Goal: Task Accomplishment & Management: Complete application form

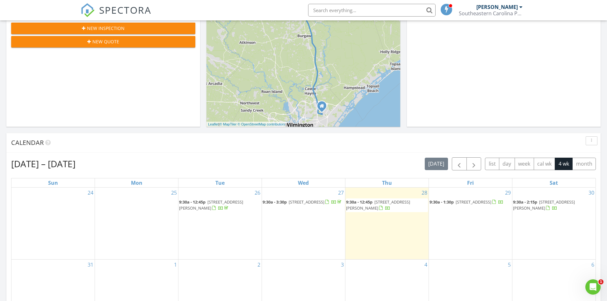
scroll to position [159, 0]
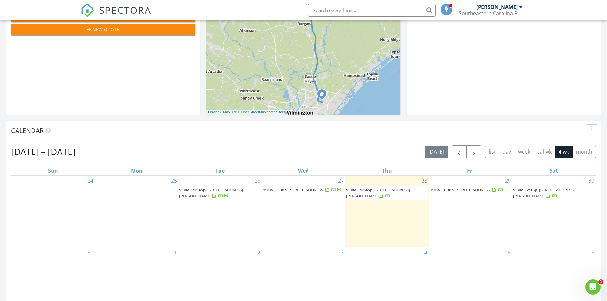
click at [455, 191] on link "9:30a - 1:30p 1735 Heron Point Rd SW, Ocean Isle Beach 28469" at bounding box center [467, 190] width 74 height 6
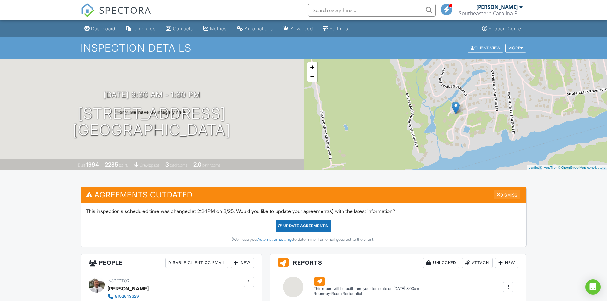
click at [506, 196] on div "Dismiss" at bounding box center [507, 195] width 27 height 10
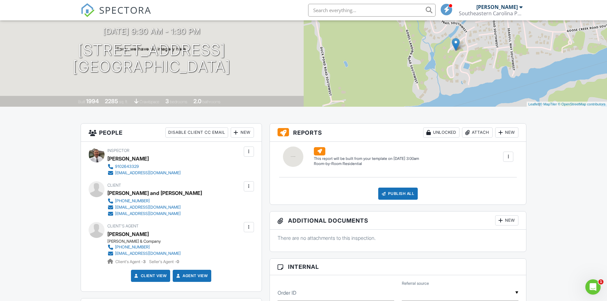
scroll to position [96, 0]
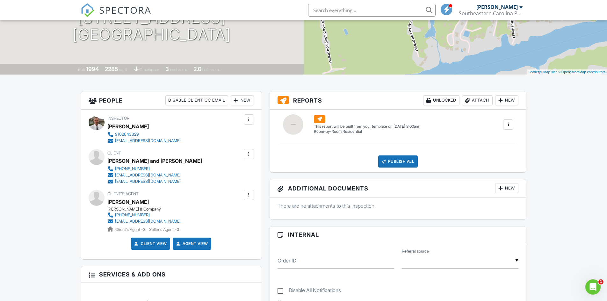
click at [506, 123] on div at bounding box center [508, 124] width 6 height 6
click at [494, 142] on div "Build Now" at bounding box center [495, 143] width 31 height 8
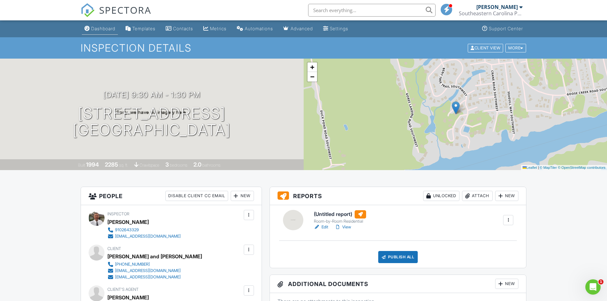
click at [105, 31] on link "Dashboard" at bounding box center [100, 29] width 36 height 12
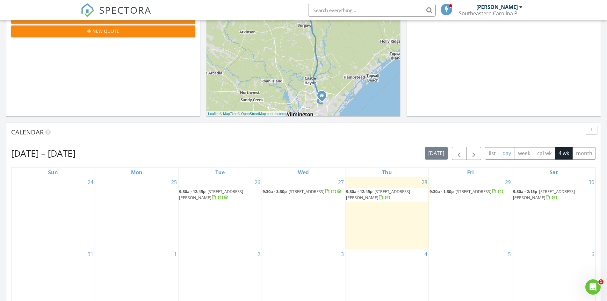
scroll to position [191, 0]
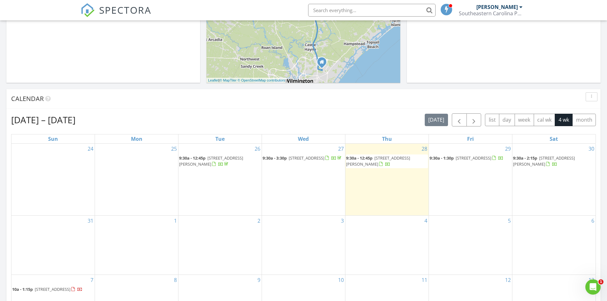
click at [558, 158] on span "[STREET_ADDRESS][PERSON_NAME]" at bounding box center [544, 161] width 62 height 12
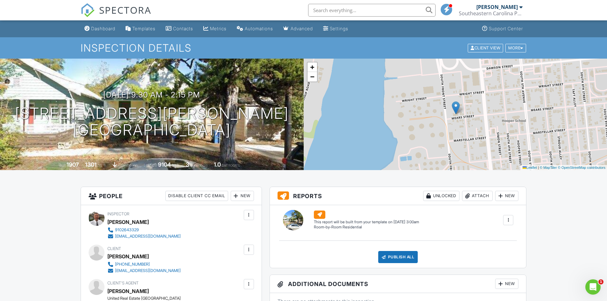
click at [507, 218] on div at bounding box center [508, 220] width 6 height 6
click at [491, 236] on div "Build Now" at bounding box center [495, 239] width 31 height 8
click at [109, 31] on link "Dashboard" at bounding box center [100, 29] width 36 height 12
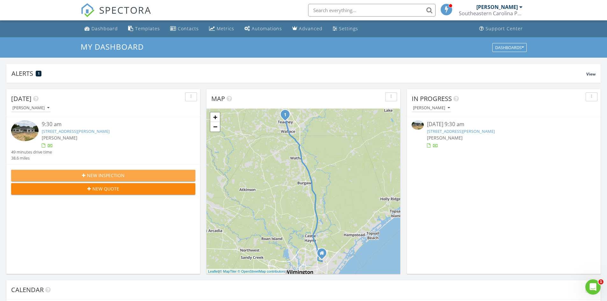
click at [105, 174] on span "New Inspection" at bounding box center [106, 175] width 38 height 7
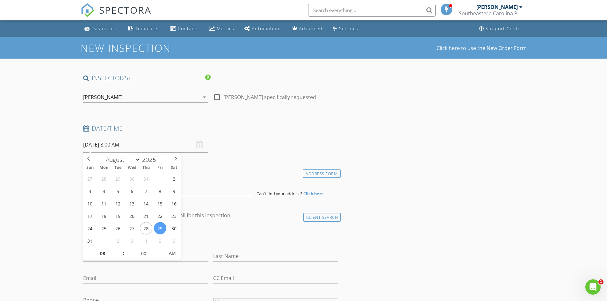
click at [145, 148] on input "08/29/2025 8:00 AM" at bounding box center [145, 145] width 125 height 16
select select "8"
click at [174, 158] on icon at bounding box center [175, 158] width 4 height 4
type input "09/02/2025 8:00 AM"
click at [122, 249] on span ":" at bounding box center [123, 253] width 2 height 13
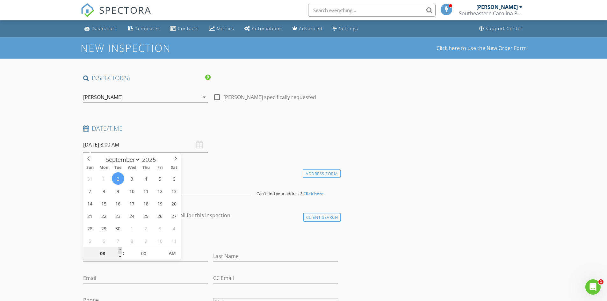
type input "09"
type input "09/02/2025 9:00 AM"
click at [120, 249] on span at bounding box center [120, 250] width 4 height 6
type input "05"
type input "09/02/2025 9:05 AM"
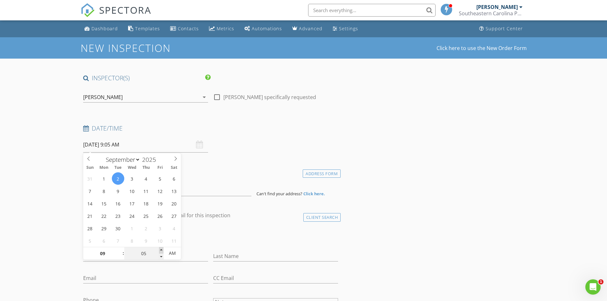
click at [162, 250] on span at bounding box center [161, 250] width 4 height 6
type input "10"
type input "09/02/2025 9:10 AM"
click at [162, 250] on span at bounding box center [161, 250] width 4 height 6
type input "15"
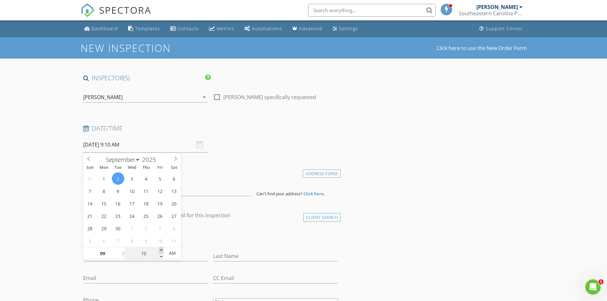
type input "09/02/2025 9:15 AM"
click at [162, 250] on span at bounding box center [161, 250] width 4 height 6
type input "20"
type input "09/02/2025 9:20 AM"
click at [162, 250] on span at bounding box center [161, 250] width 4 height 6
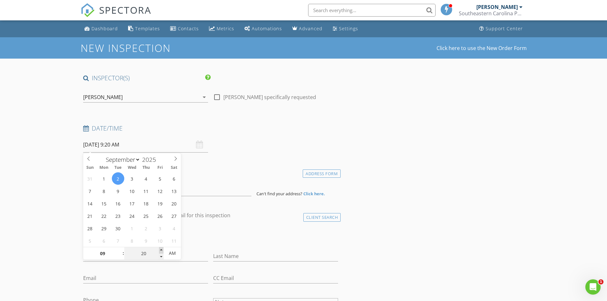
type input "25"
type input "09/02/2025 9:25 AM"
click at [162, 250] on span at bounding box center [161, 250] width 4 height 6
type input "30"
type input "09/02/2025 9:30 AM"
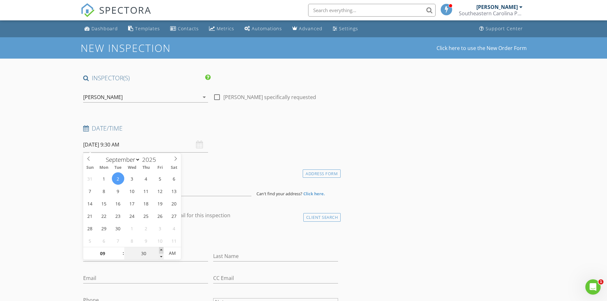
click at [162, 250] on span at bounding box center [161, 250] width 4 height 6
click at [330, 149] on div "Date/Time 09/02/2025 9:30 AM" at bounding box center [211, 138] width 260 height 28
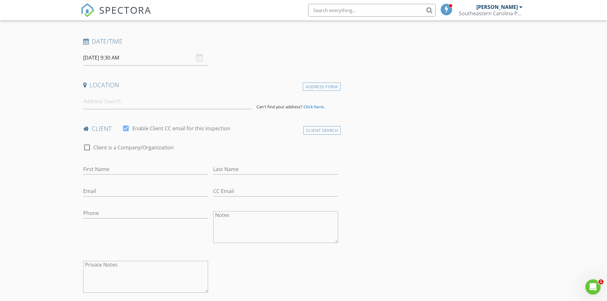
scroll to position [96, 0]
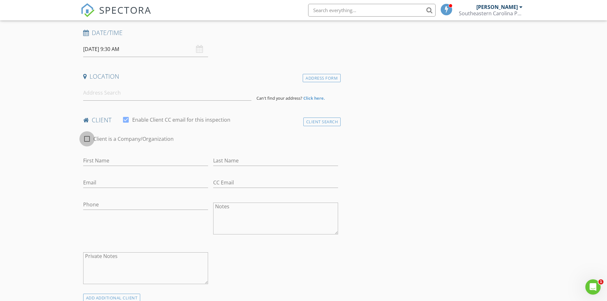
click at [86, 138] on div at bounding box center [87, 139] width 11 height 11
checkbox input "true"
click at [102, 160] on input "Enable Client CC email for this inspection" at bounding box center [210, 160] width 255 height 11
paste input "Seneca Real Estate Holdings, LLC, a Washington limited liability company"
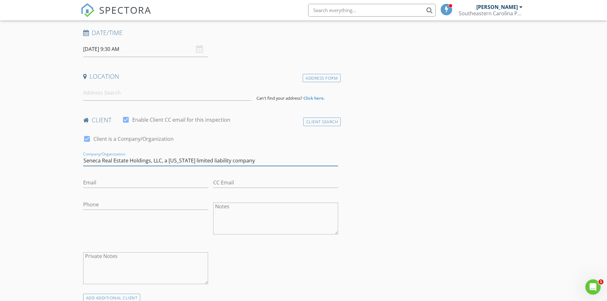
type input "Seneca Real Estate Holdings, LLC, a Washington limited liability company"
click at [102, 185] on input "Email" at bounding box center [145, 182] width 125 height 11
paste input "dshin@insleebest.com"
type input "dshin@insleebest.com"
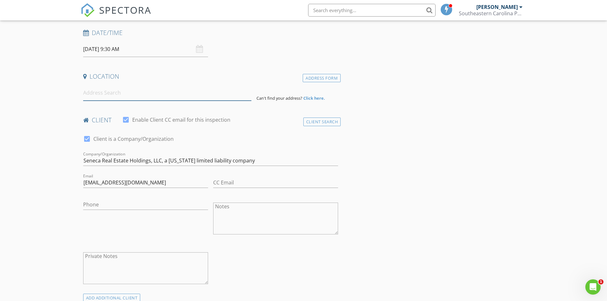
click at [113, 90] on input at bounding box center [167, 93] width 168 height 16
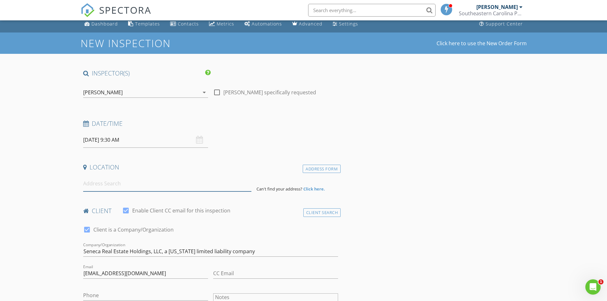
scroll to position [0, 0]
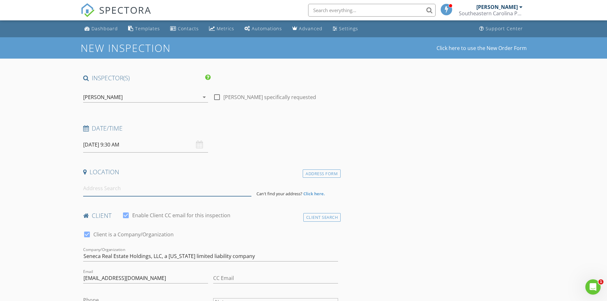
click at [99, 187] on input at bounding box center [167, 189] width 168 height 16
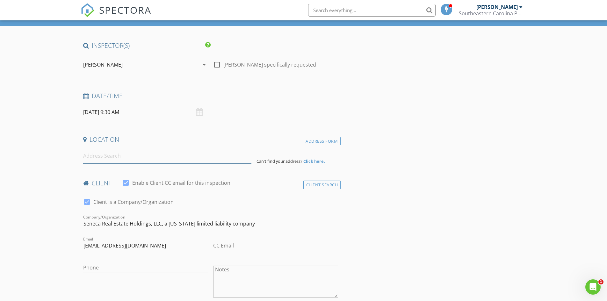
scroll to position [8, 0]
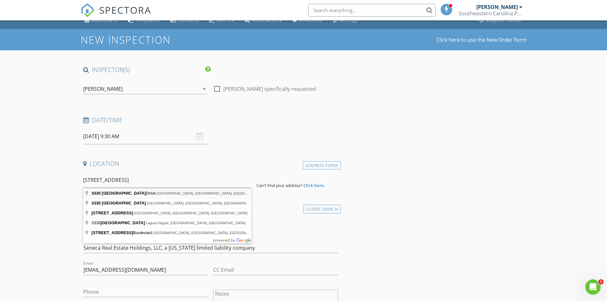
type input "3330 South Peak Drive, Hope Mills, NC, USA"
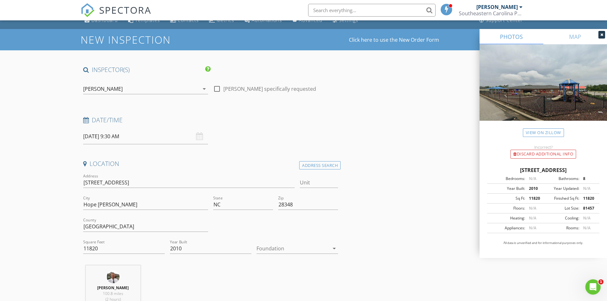
click at [277, 246] on div at bounding box center [293, 248] width 73 height 10
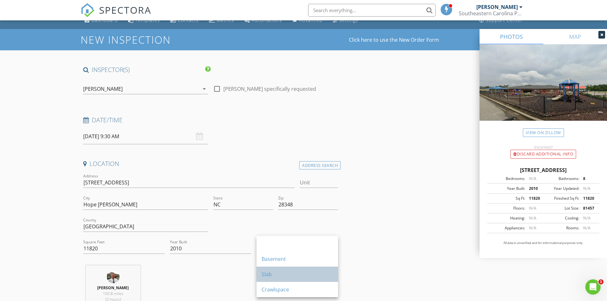
click at [266, 278] on div "Slab" at bounding box center [297, 275] width 71 height 8
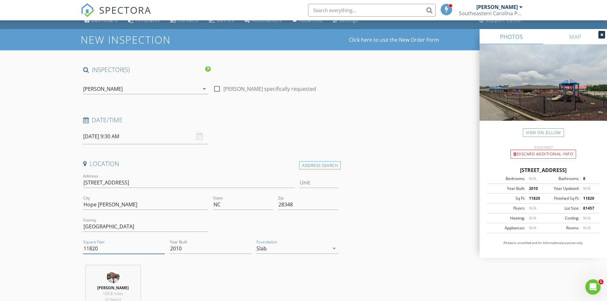
drag, startPoint x: 112, startPoint y: 249, endPoint x: 88, endPoint y: 230, distance: 31.4
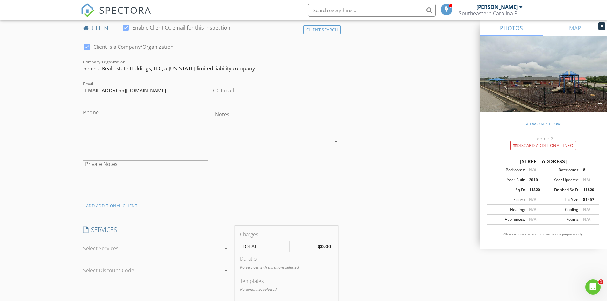
scroll to position [327, 0]
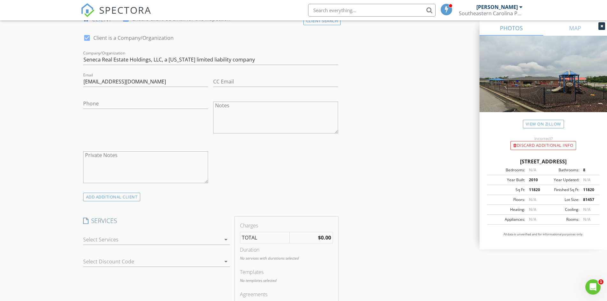
type input "14195"
click at [115, 237] on div at bounding box center [152, 240] width 138 height 10
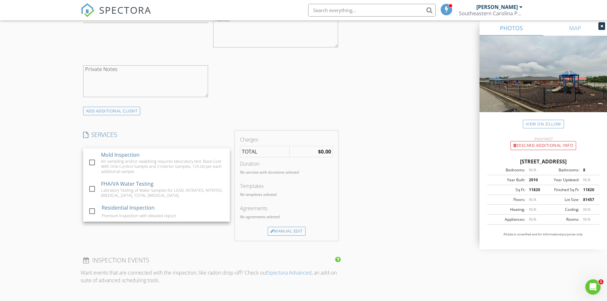
scroll to position [423, 0]
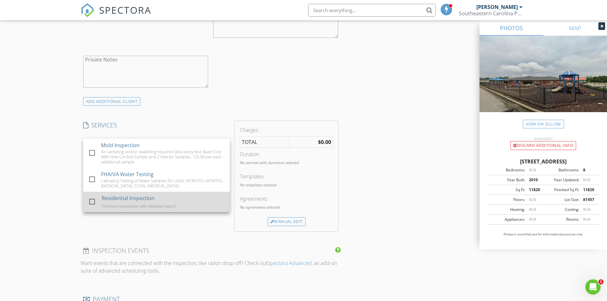
click at [91, 200] on div at bounding box center [92, 201] width 11 height 11
checkbox input "false"
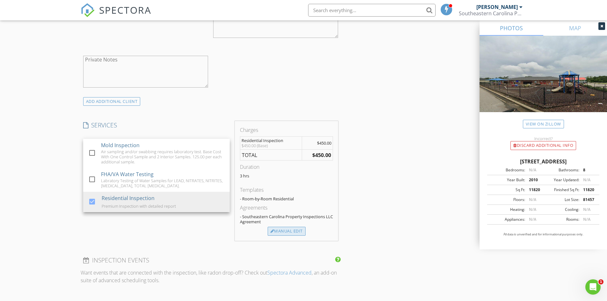
click at [291, 230] on div "Manual Edit" at bounding box center [287, 231] width 38 height 9
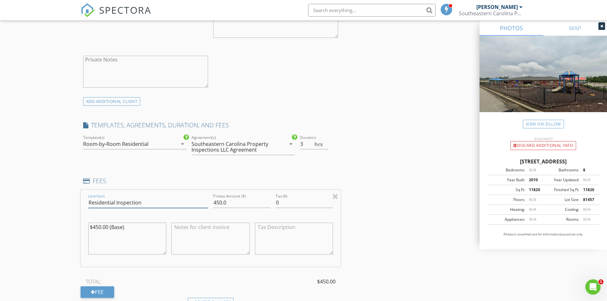
drag, startPoint x: 176, startPoint y: 202, endPoint x: 73, endPoint y: 201, distance: 102.3
click at [73, 201] on div "New Inspection Click here to use the New Order Form INSPECTOR(S) check_box Denn…" at bounding box center [303, 226] width 607 height 1222
type input "C"
type input "Limited Commercial Inspection"
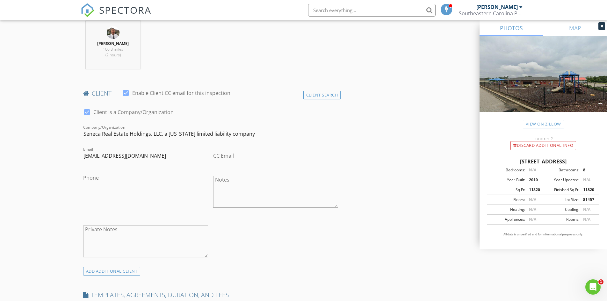
scroll to position [199, 0]
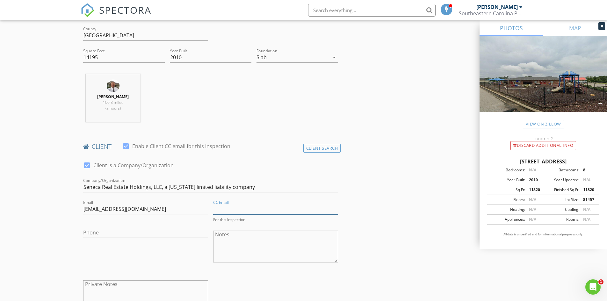
paste input "senecarealestatellc@gmail.com"
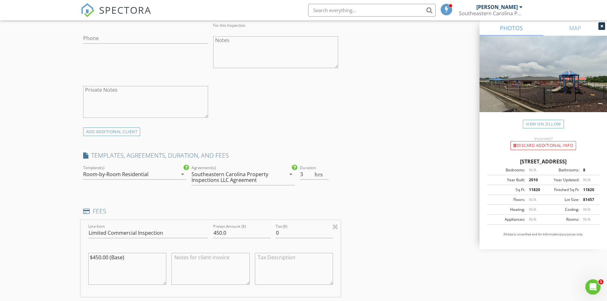
scroll to position [391, 0]
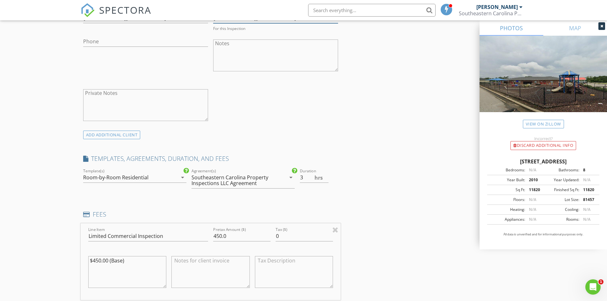
type input "senecarealestatellc@gmail.com"
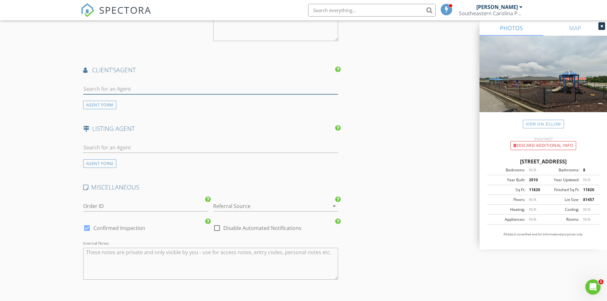
scroll to position [803, 0]
click at [112, 89] on input "text" at bounding box center [210, 90] width 255 height 11
click at [93, 106] on div "AGENT FORM" at bounding box center [99, 106] width 33 height 9
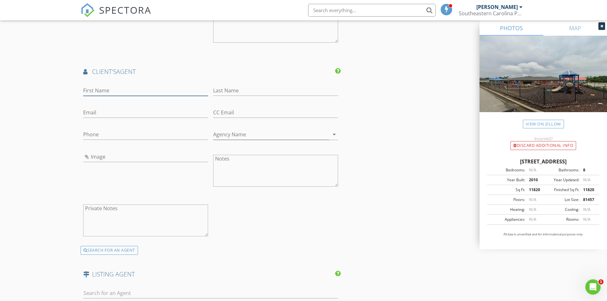
click at [103, 87] on input "First Name" at bounding box center [145, 90] width 125 height 11
type input "Hank"
type input "Wolfer"
click at [223, 132] on input "Agency Name" at bounding box center [271, 134] width 116 height 11
click at [245, 134] on input "Marcus & Millchap" at bounding box center [271, 134] width 116 height 11
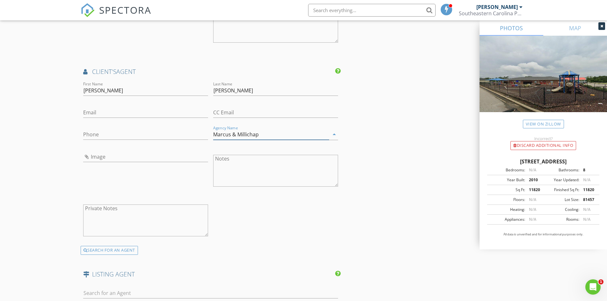
click at [263, 133] on input "Marcus & Millichap" at bounding box center [271, 134] width 116 height 11
type input "Marcus & Millichap The Wolfer Group"
paste input "425-770-2495"
type input "425-770-2495"
paste input "Hank.Wolfer@marcusmillichap.com"
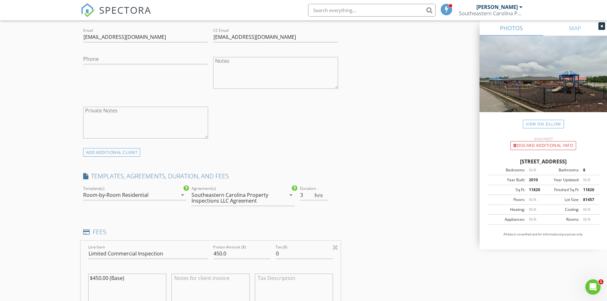
scroll to position [357, 0]
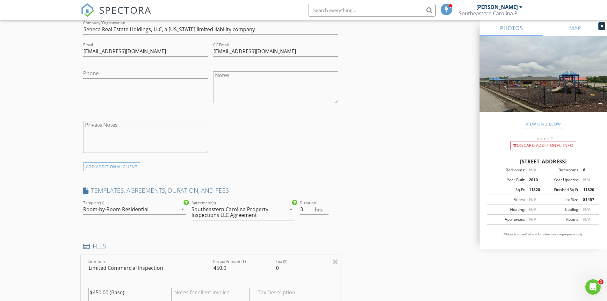
type input "Hank.Wolfer@marcusmillichap.com"
click at [161, 211] on div "Room-by-Room Residential" at bounding box center [130, 209] width 94 height 10
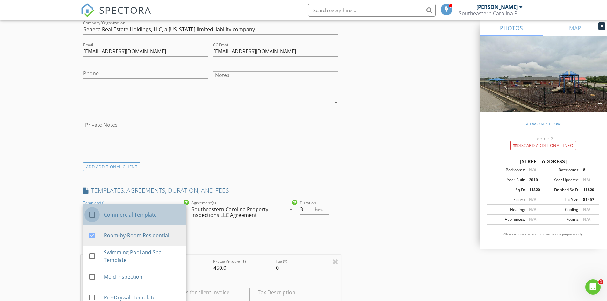
click at [92, 213] on div at bounding box center [92, 214] width 11 height 11
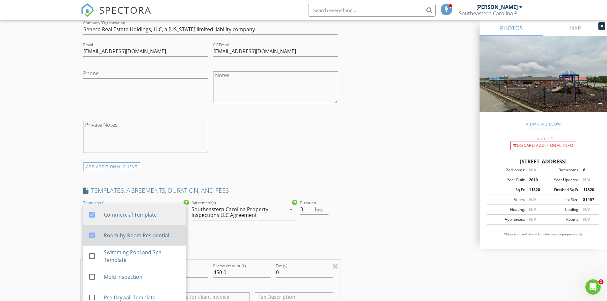
click at [91, 234] on div at bounding box center [92, 235] width 11 height 11
click at [286, 165] on div "ADD ADDITIONAL client" at bounding box center [211, 167] width 260 height 9
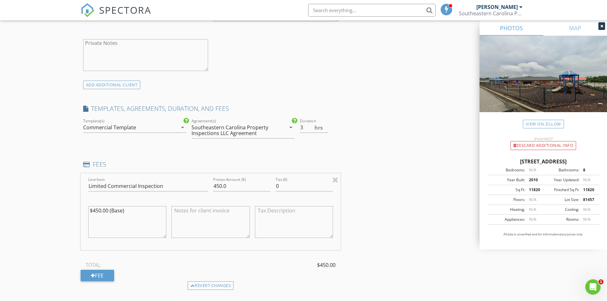
scroll to position [421, 0]
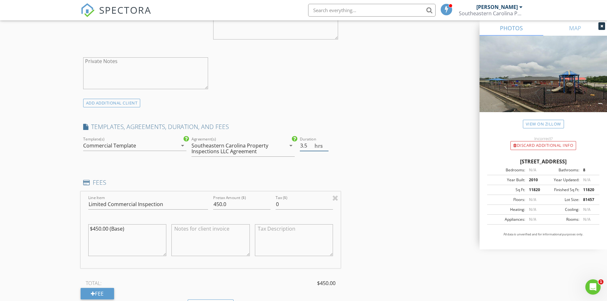
click at [327, 142] on input "3.5" at bounding box center [314, 146] width 29 height 11
click at [327, 142] on input "4" at bounding box center [314, 146] width 29 height 11
click at [327, 142] on input "4.5" at bounding box center [314, 146] width 29 height 11
click at [327, 142] on input "5" at bounding box center [314, 146] width 29 height 11
click at [327, 142] on input "5.5" at bounding box center [314, 146] width 29 height 11
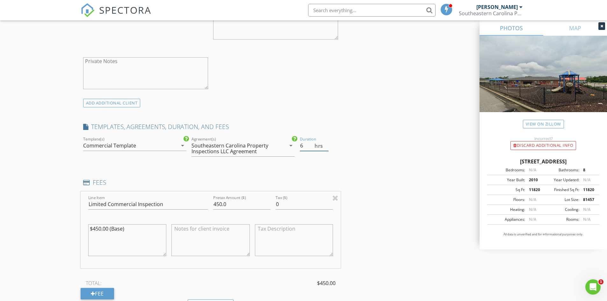
click at [327, 142] on input "6" at bounding box center [314, 146] width 29 height 11
click at [327, 142] on input "6.5" at bounding box center [314, 146] width 29 height 11
click at [327, 142] on input "7" at bounding box center [314, 146] width 29 height 11
click at [327, 142] on input "7.5" at bounding box center [314, 146] width 29 height 11
click at [327, 142] on input "8" at bounding box center [314, 146] width 29 height 11
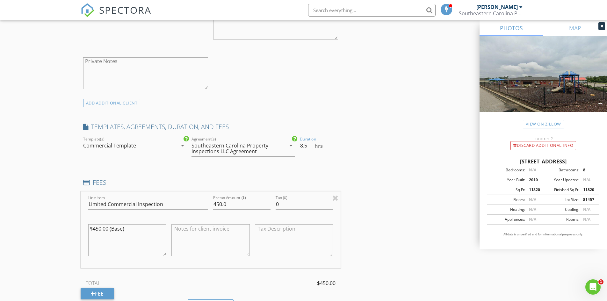
click at [327, 142] on input "8.5" at bounding box center [314, 146] width 29 height 11
click at [327, 142] on input "9" at bounding box center [314, 146] width 29 height 11
click at [327, 142] on input "9.5" at bounding box center [314, 146] width 29 height 11
click at [327, 142] on input "10" at bounding box center [314, 146] width 29 height 11
drag, startPoint x: 308, startPoint y: 147, endPoint x: 298, endPoint y: 146, distance: 10.6
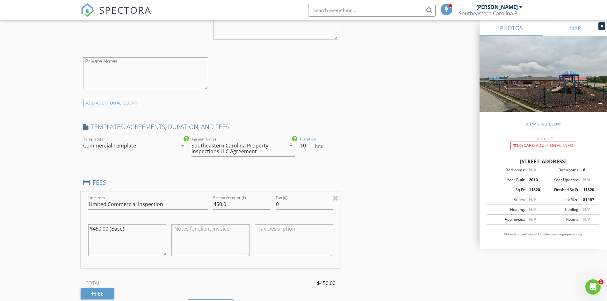
click at [298, 146] on div "Duration 10 hrs" at bounding box center [318, 149] width 43 height 28
type input "0"
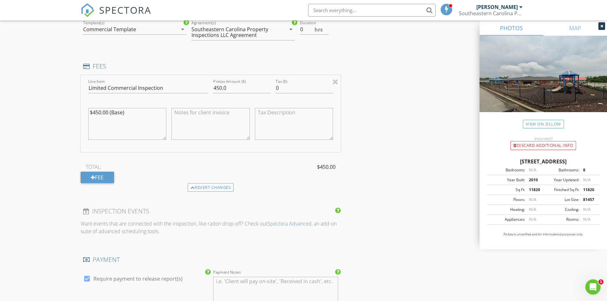
scroll to position [542, 0]
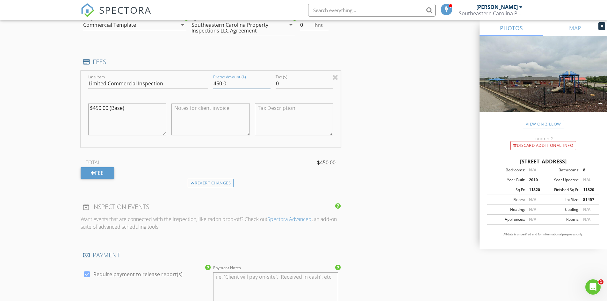
drag, startPoint x: 238, startPoint y: 82, endPoint x: 208, endPoint y: 87, distance: 29.8
click at [208, 87] on div "Line Item Limited Commercial Inspection Pretax Amount ($) 450.0 Tax ($) 0 $450.…" at bounding box center [211, 109] width 260 height 77
drag, startPoint x: 139, startPoint y: 115, endPoint x: 116, endPoint y: 113, distance: 22.7
click at [115, 114] on textarea "$450.00 (Base)" at bounding box center [127, 120] width 78 height 32
drag, startPoint x: 134, startPoint y: 109, endPoint x: 74, endPoint y: 111, distance: 60.0
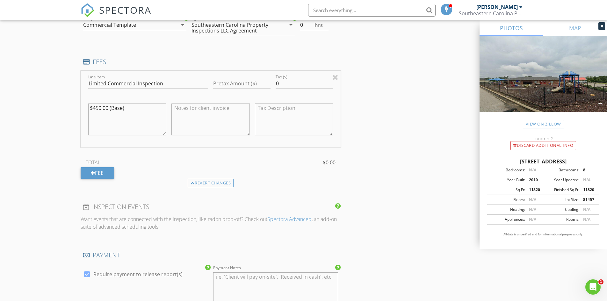
click at [74, 111] on div "New Inspection Click here to use the New Order Form INSPECTOR(S) check_box Denn…" at bounding box center [303, 179] width 607 height 1366
click at [153, 116] on textarea "$ 450.00 (Base)" at bounding box center [127, 120] width 78 height 32
type textarea "$"
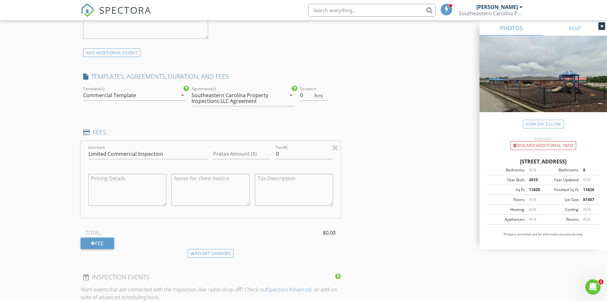
scroll to position [478, 0]
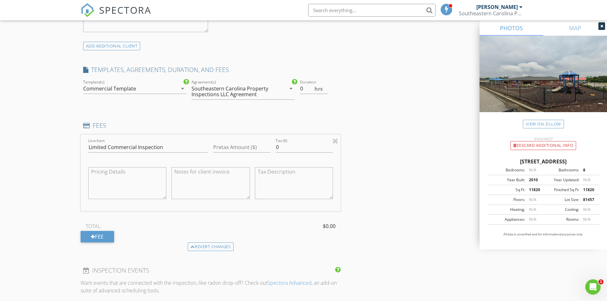
click at [223, 141] on div "Pretax Amount ($)" at bounding box center [241, 148] width 57 height 21
click at [222, 147] on input "Pretax Amount ($)" at bounding box center [241, 147] width 57 height 11
type input "2129.25"
click at [113, 175] on textarea at bounding box center [127, 183] width 78 height 32
click at [109, 173] on textarea at bounding box center [127, 183] width 78 height 32
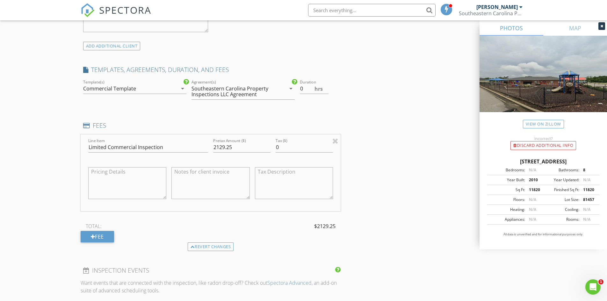
paste textarea "•     Roof (drone-assisted inspection and roof sheathing from the attic) •     …"
click at [141, 192] on textarea "•     Roof (drone-assisted inspection and roof sheathing from the attic) •     …" at bounding box center [127, 183] width 78 height 32
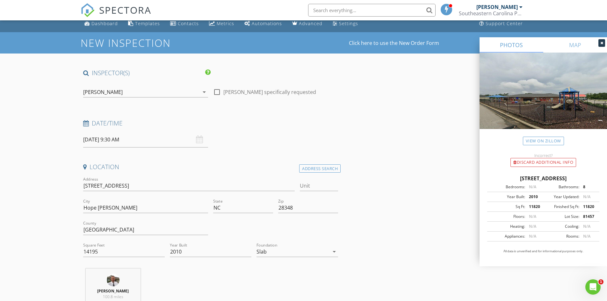
scroll to position [0, 0]
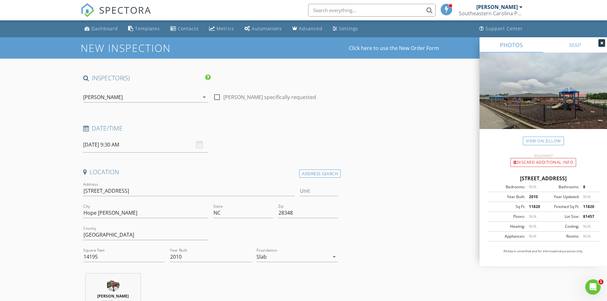
type textarea "•     Roof (drone-assisted inspection and roof sheathing from the attic) •     …"
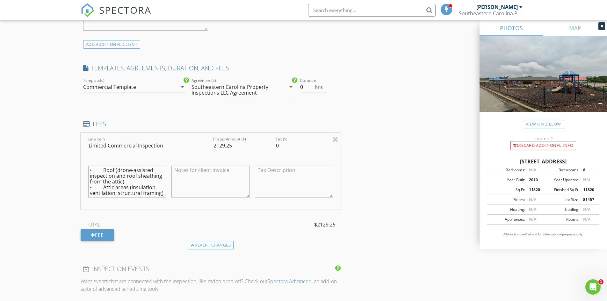
scroll to position [478, 0]
click at [241, 89] on div "Southeastern Carolina Property Inspections LLC Agreement" at bounding box center [234, 91] width 85 height 11
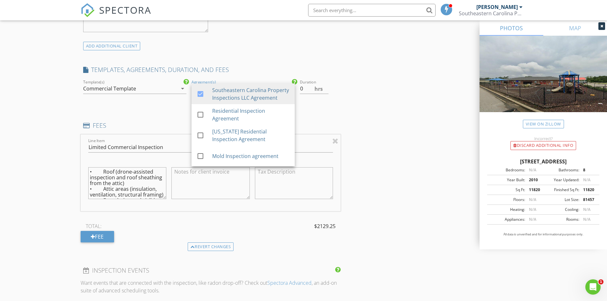
click at [343, 110] on div "INSPECTOR(S) check_box Dennis Wade PRIMARY Dennis Wade arrow_drop_down check_bo…" at bounding box center [304, 253] width 446 height 1314
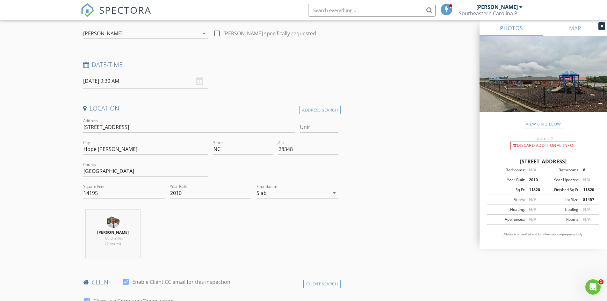
scroll to position [0, 0]
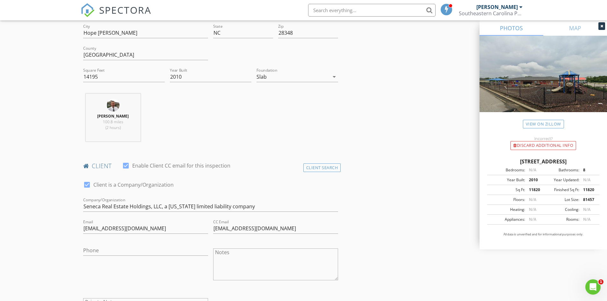
scroll to position [191, 0]
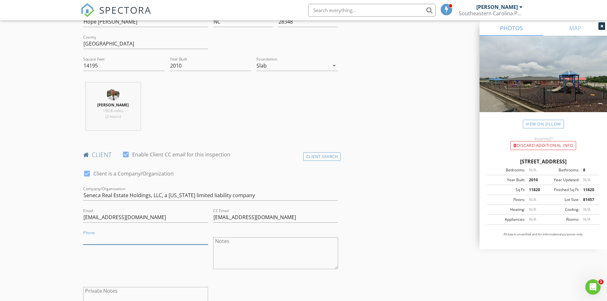
paste input "253-886-4220"
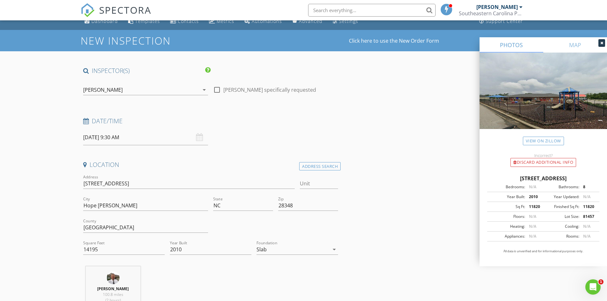
scroll to position [0, 0]
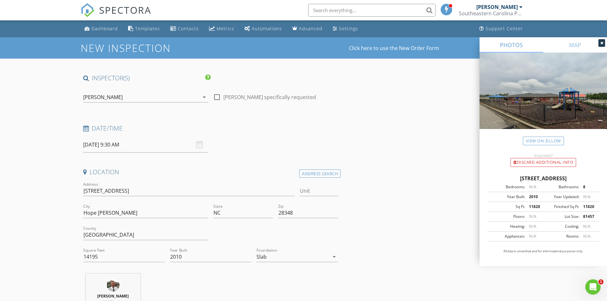
type input "253-886-4220"
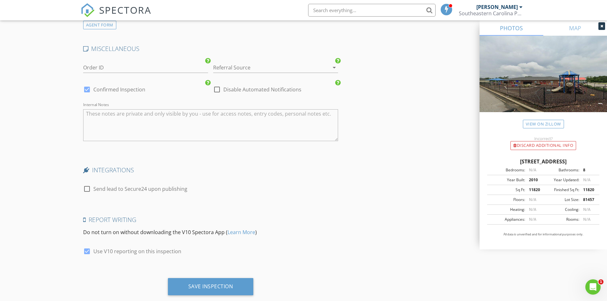
scroll to position [1102, 0]
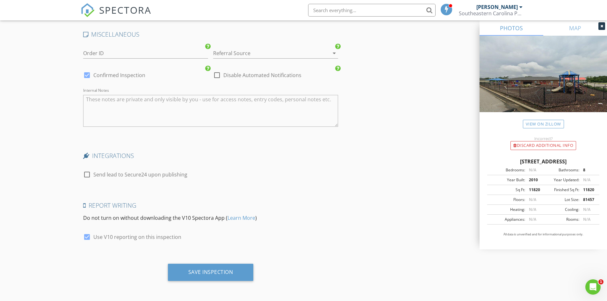
drag, startPoint x: 211, startPoint y: 270, endPoint x: 354, endPoint y: 211, distance: 154.7
click at [197, 270] on div "Save Inspection" at bounding box center [210, 272] width 45 height 6
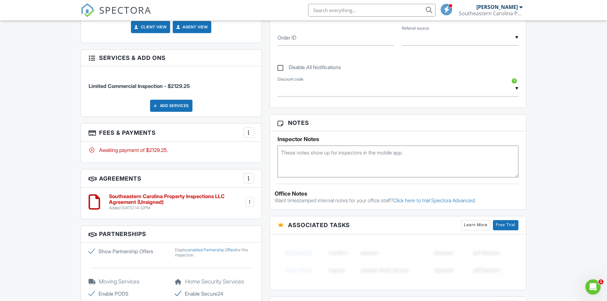
click at [249, 199] on div at bounding box center [250, 202] width 6 height 6
click at [230, 212] on li "Edit" at bounding box center [232, 220] width 36 height 16
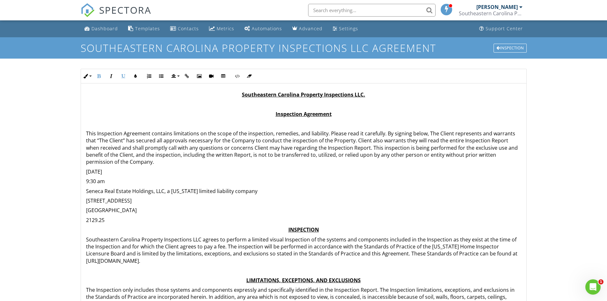
click at [335, 114] on p "Inspection Agreement" at bounding box center [303, 114] width 435 height 7
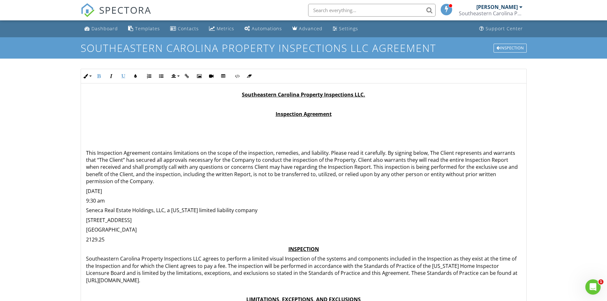
click at [102, 132] on p "​" at bounding box center [303, 133] width 435 height 7
click at [93, 141] on p at bounding box center [303, 143] width 435 height 7
click at [91, 143] on p at bounding box center [303, 143] width 435 height 7
click at [335, 115] on p "Inspection Agreement" at bounding box center [303, 114] width 435 height 7
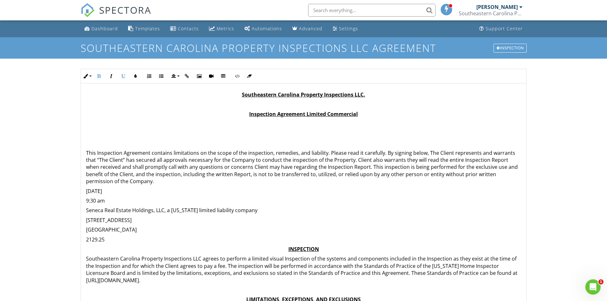
click at [305, 113] on u "Inspection Agreement Limited Commercial" at bounding box center [303, 114] width 109 height 7
click at [368, 116] on p "Inspection Agreement ***Limited Commercial" at bounding box center [303, 114] width 435 height 7
drag, startPoint x: 257, startPoint y: 105, endPoint x: 343, endPoint y: 122, distance: 88.1
click at [343, 122] on p at bounding box center [303, 123] width 435 height 7
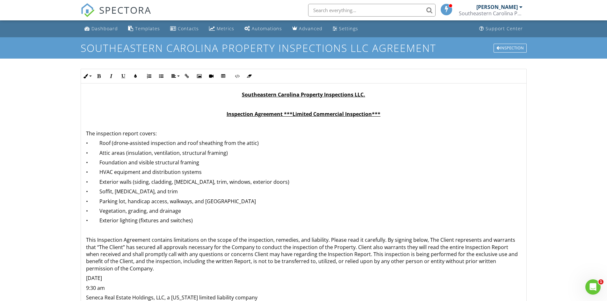
click at [203, 171] on p "•     HVAC equipment and distribution systems" at bounding box center [303, 172] width 435 height 7
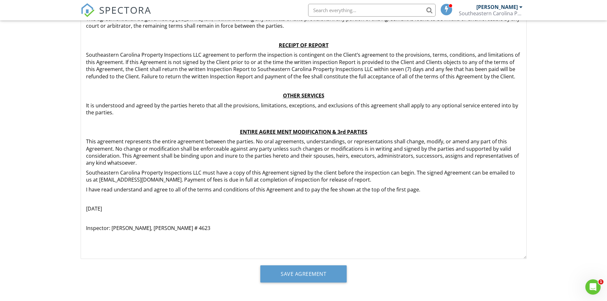
scroll to position [82, 0]
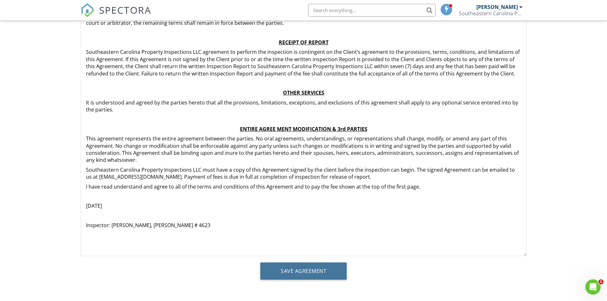
click at [316, 272] on input "Save Agreement" at bounding box center [303, 271] width 86 height 17
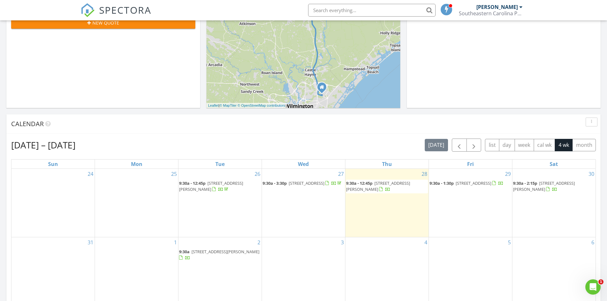
scroll to position [223, 0]
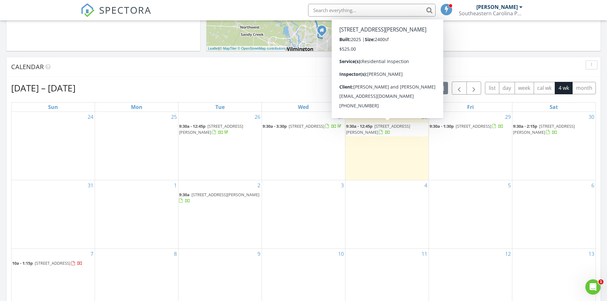
click at [372, 126] on span "9:30a - 12:45p" at bounding box center [359, 126] width 26 height 6
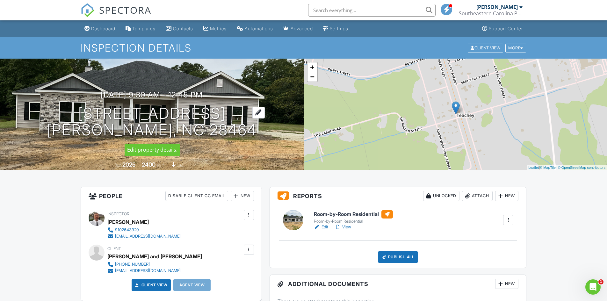
click at [170, 107] on h1 "112 West Avenue Teachey, NC 28464" at bounding box center [152, 122] width 210 height 34
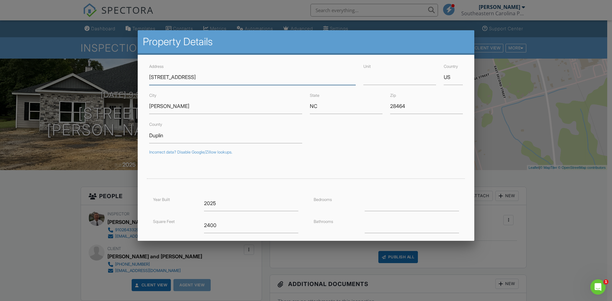
click at [155, 78] on input "112 West Avenue" at bounding box center [252, 77] width 206 height 16
drag, startPoint x: 155, startPoint y: 78, endPoint x: 151, endPoint y: 80, distance: 4.9
click at [151, 80] on input "112 West Avenue" at bounding box center [252, 77] width 206 height 16
drag, startPoint x: 156, startPoint y: 79, endPoint x: 148, endPoint y: 79, distance: 7.6
click at [148, 79] on div "Address 112 West Avenue" at bounding box center [252, 73] width 214 height 23
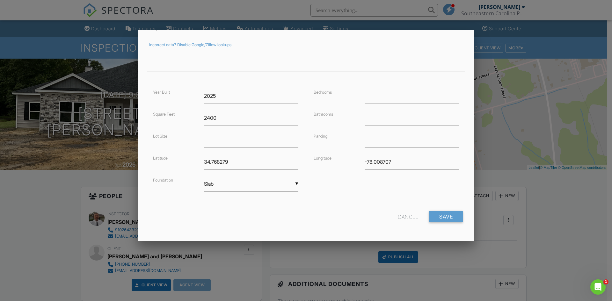
scroll to position [108, 0]
type input "[STREET_ADDRESS]"
click at [438, 217] on input "Save" at bounding box center [446, 216] width 34 height 11
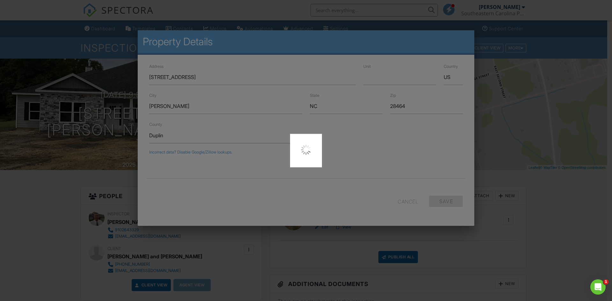
scroll to position [0, 0]
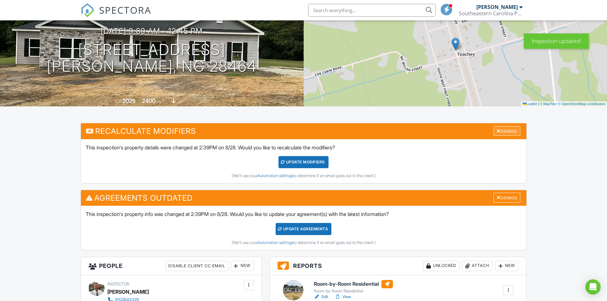
click at [499, 128] on div "Dismiss" at bounding box center [507, 131] width 27 height 10
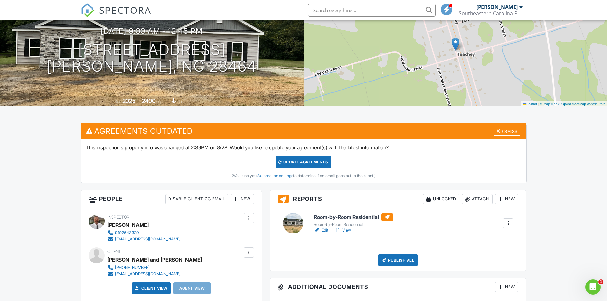
click at [305, 160] on div "Update Agreements" at bounding box center [304, 162] width 56 height 12
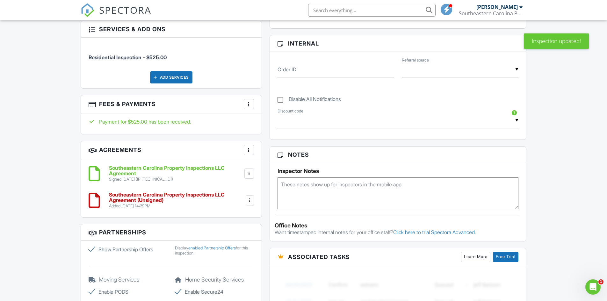
click at [249, 200] on div at bounding box center [250, 200] width 6 height 6
click at [249, 199] on div at bounding box center [250, 200] width 6 height 6
click at [249, 150] on div at bounding box center [249, 150] width 6 height 6
click at [215, 154] on h3 "Agreements More Add Agreement Edit Agreement Templates" at bounding box center [171, 150] width 181 height 18
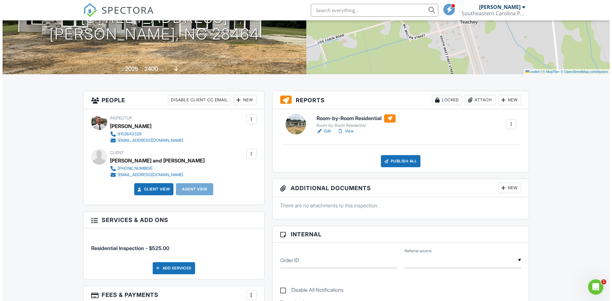
scroll to position [96, 0]
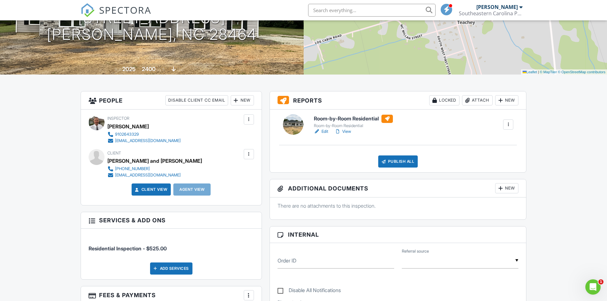
click at [248, 152] on div at bounding box center [249, 154] width 6 height 6
click at [216, 191] on li "Resend Confirmation Email" at bounding box center [214, 190] width 71 height 16
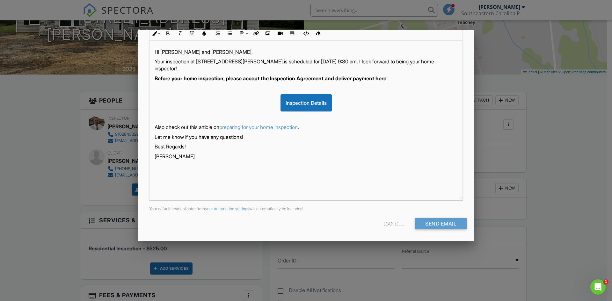
scroll to position [102, 0]
click at [430, 219] on input "Send Email" at bounding box center [441, 222] width 52 height 11
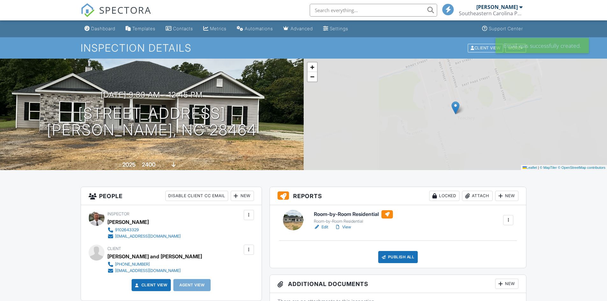
scroll to position [96, 0]
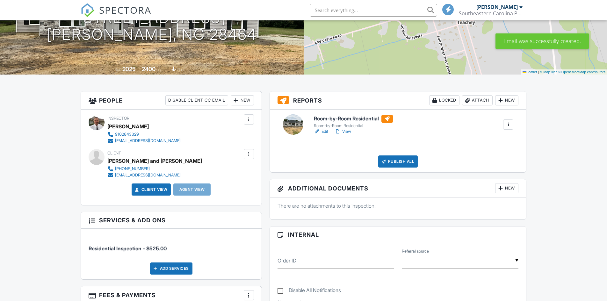
click at [249, 154] on div at bounding box center [249, 154] width 6 height 6
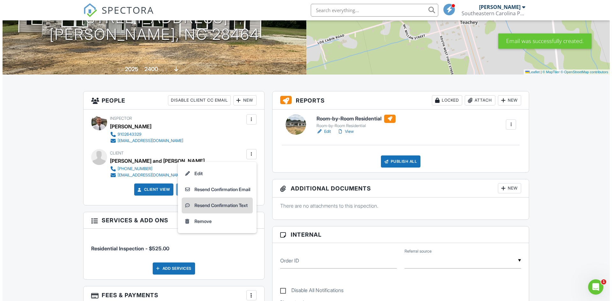
scroll to position [0, 0]
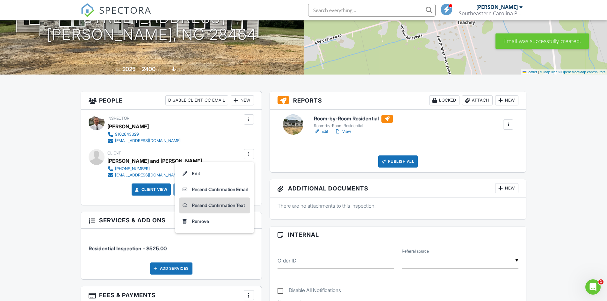
click at [214, 204] on li "Resend Confirmation Text" at bounding box center [214, 206] width 71 height 16
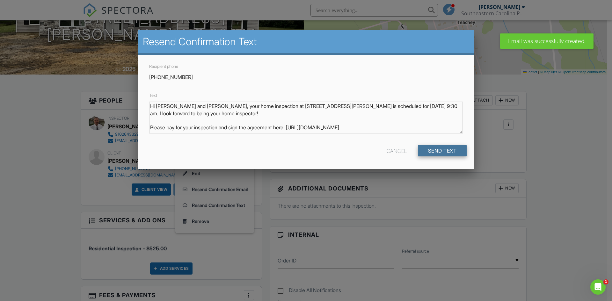
click at [440, 149] on input "Send Text" at bounding box center [442, 150] width 49 height 11
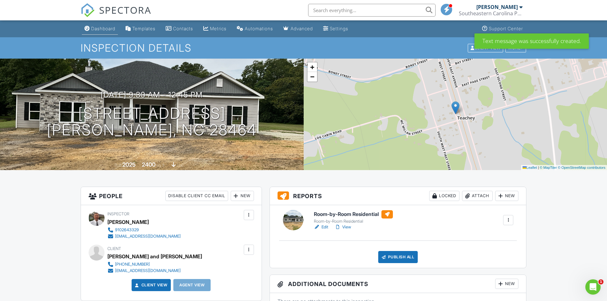
click at [96, 31] on div "Dashboard" at bounding box center [103, 28] width 24 height 5
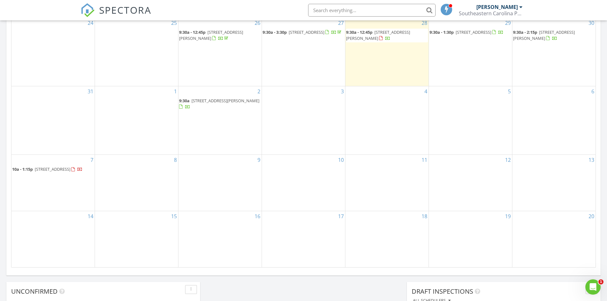
scroll to position [255, 0]
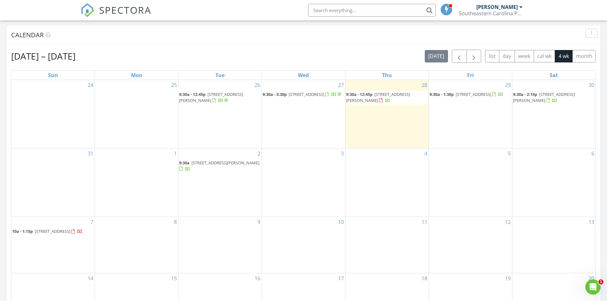
click at [343, 6] on input "text" at bounding box center [371, 10] width 127 height 13
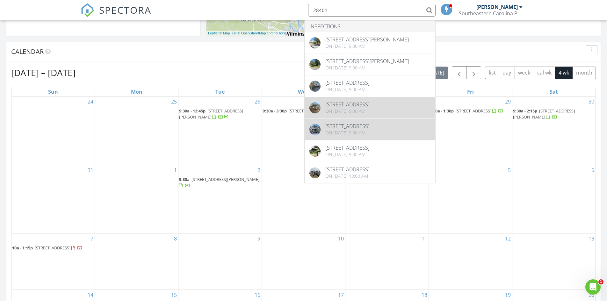
scroll to position [223, 0]
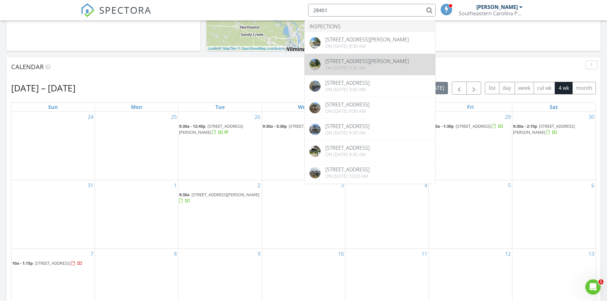
type input "28401"
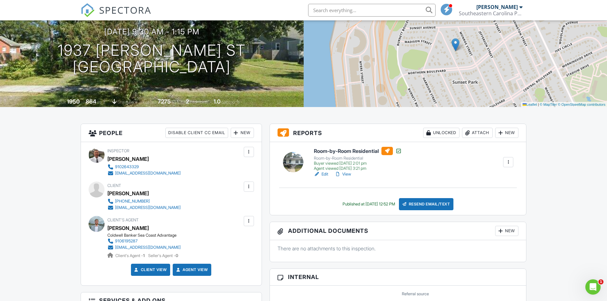
scroll to position [64, 0]
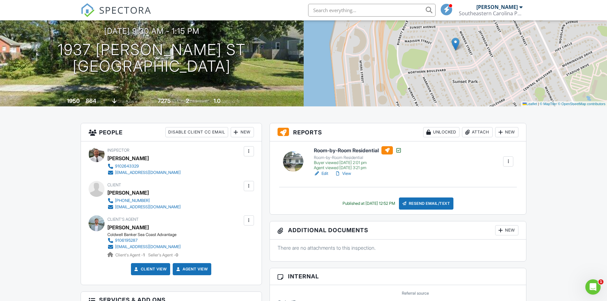
click at [343, 174] on link "View" at bounding box center [343, 173] width 17 height 6
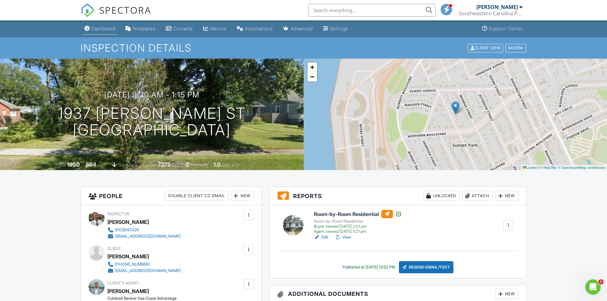
click at [91, 29] on div "Dashboard" at bounding box center [103, 28] width 24 height 5
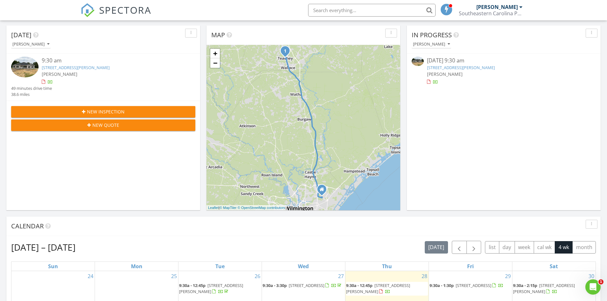
scroll to position [159, 0]
